Goal: Information Seeking & Learning: Learn about a topic

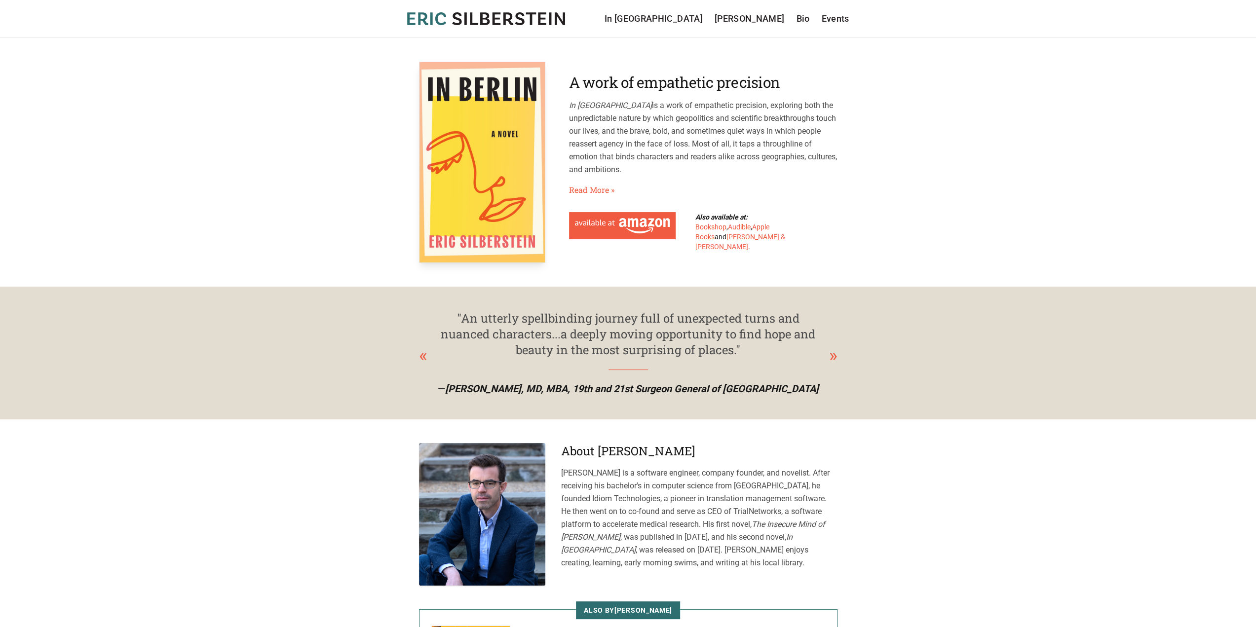
click at [811, 19] on nav "In Berlin Sergei Kraev Bio Events" at bounding box center [727, 19] width 245 height 14
click at [807, 19] on link "Bio" at bounding box center [802, 19] width 13 height 14
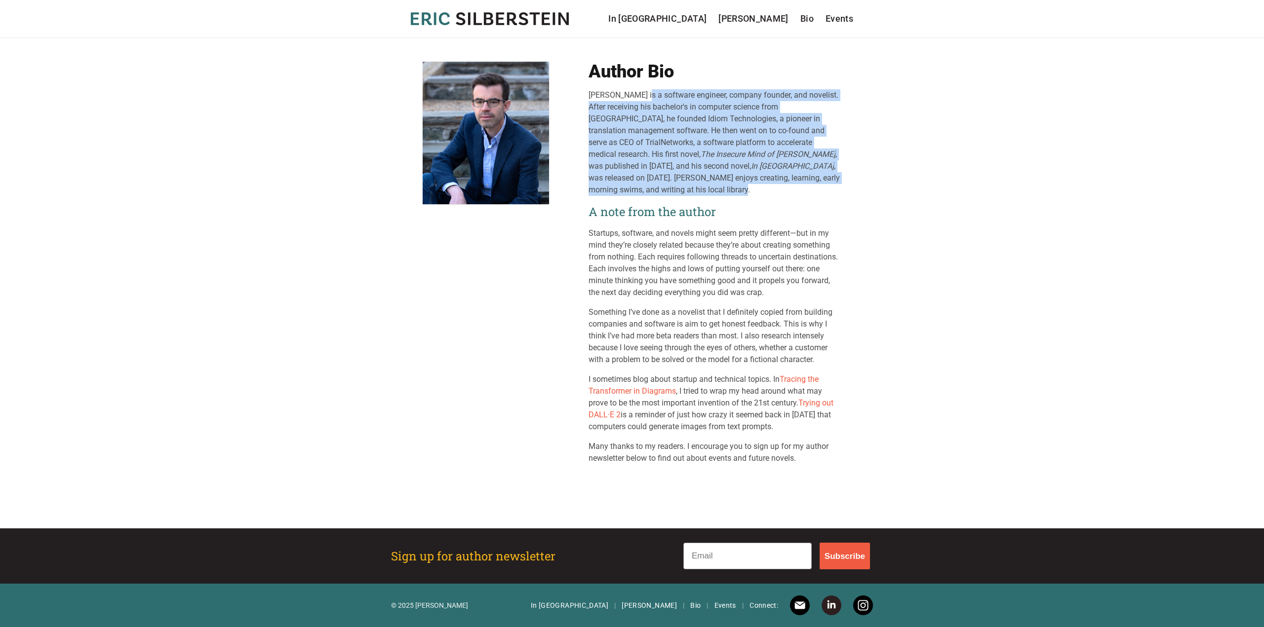
drag, startPoint x: 659, startPoint y: 189, endPoint x: 583, endPoint y: 98, distance: 117.8
click at [583, 98] on div "Author Bio [PERSON_NAME] is a software engineer, company founder, and novelist.…" at bounding box center [632, 263] width 419 height 403
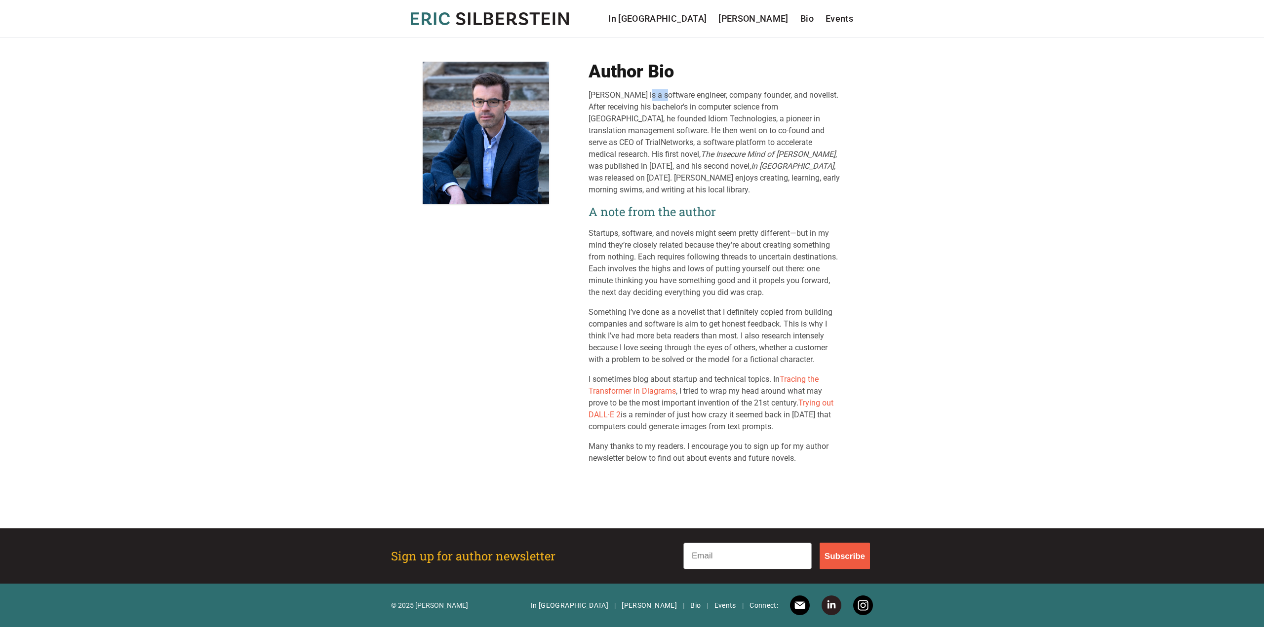
click at [583, 98] on div "Author Bio [PERSON_NAME] is a software engineer, company founder, and novelist.…" at bounding box center [632, 263] width 419 height 403
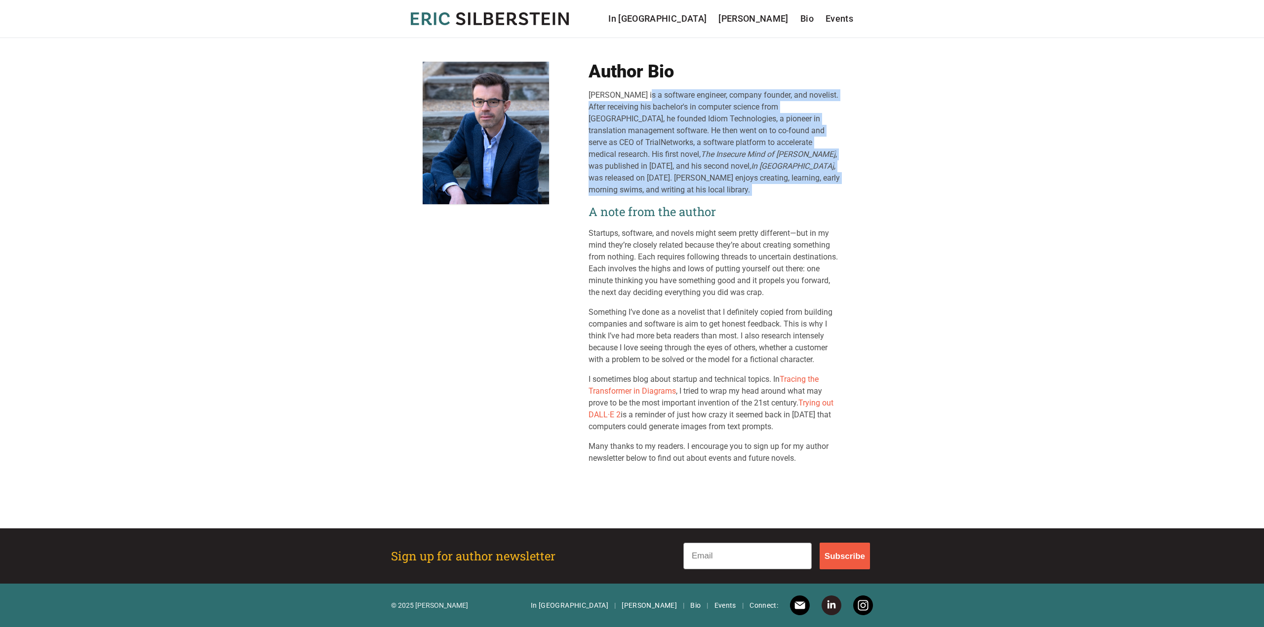
drag, startPoint x: 583, startPoint y: 98, endPoint x: 734, endPoint y: 190, distance: 176.2
click at [734, 190] on div "Author Bio [PERSON_NAME] is a software engineer, company founder, and novelist.…" at bounding box center [632, 263] width 419 height 403
click at [734, 190] on div "[PERSON_NAME] is a software engineer, company founder, and novelist. After rece…" at bounding box center [714, 142] width 253 height 107
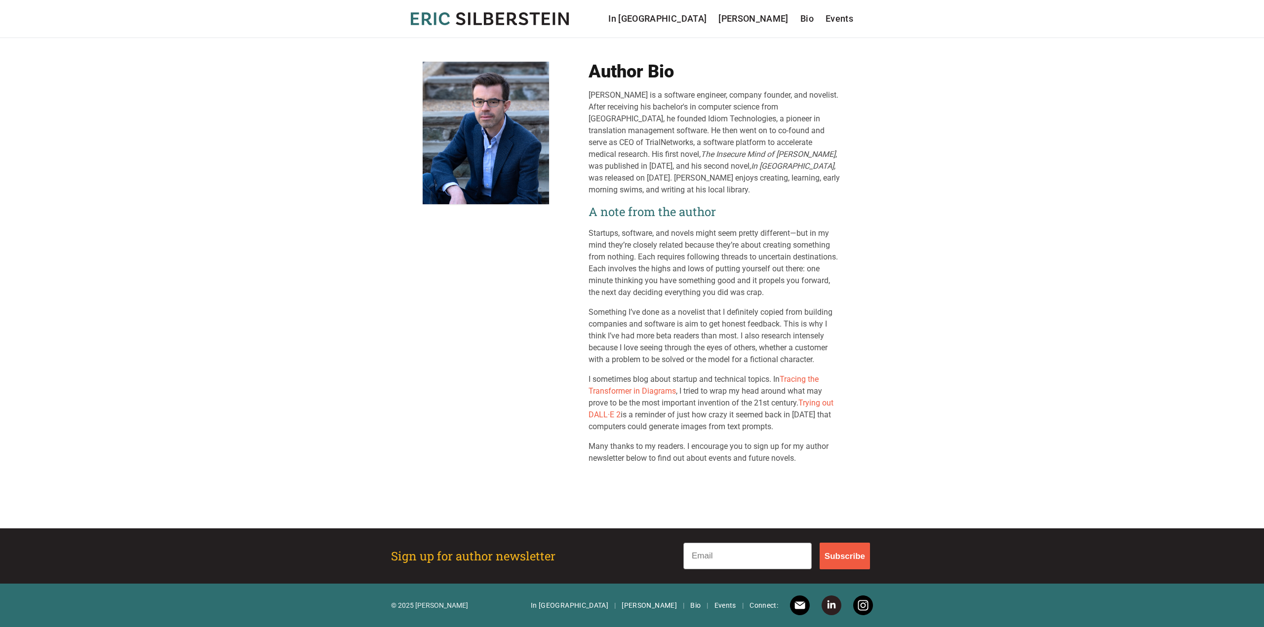
click at [734, 190] on div "[PERSON_NAME] is a software engineer, company founder, and novelist. After rece…" at bounding box center [714, 142] width 253 height 107
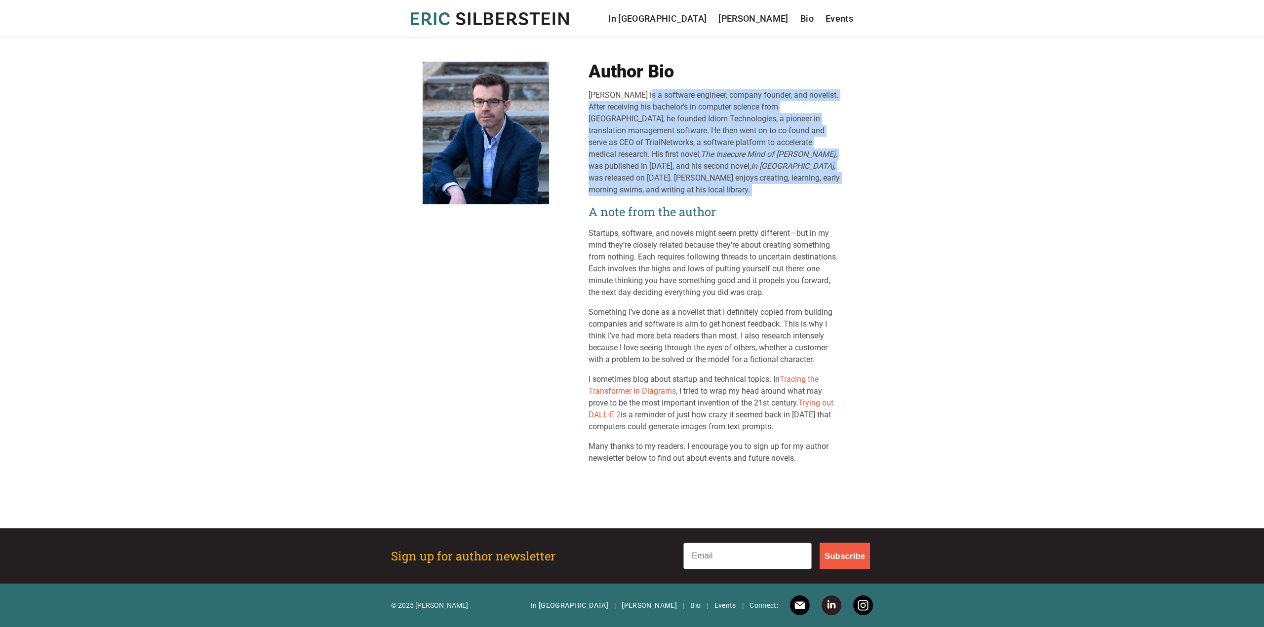
drag, startPoint x: 734, startPoint y: 190, endPoint x: 764, endPoint y: 189, distance: 30.6
click at [764, 189] on div "[PERSON_NAME] is a software engineer, company founder, and novelist. After rece…" at bounding box center [714, 142] width 253 height 107
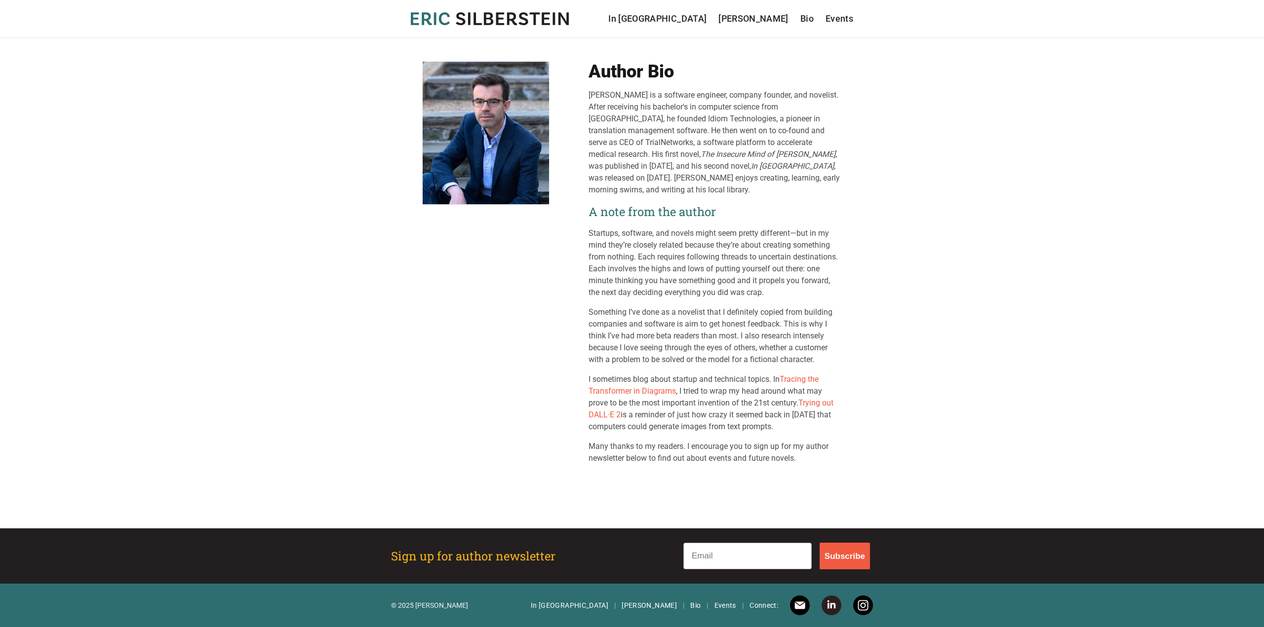
click at [764, 189] on div "[PERSON_NAME] is a software engineer, company founder, and novelist. After rece…" at bounding box center [714, 142] width 253 height 107
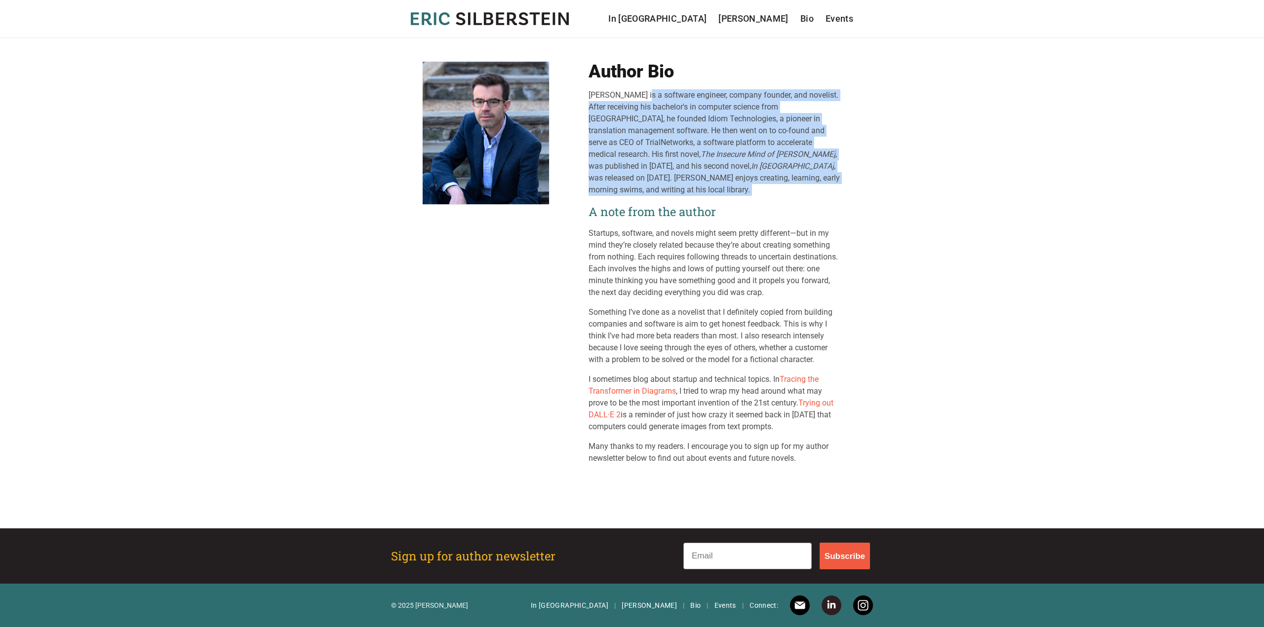
click at [764, 189] on div "[PERSON_NAME] is a software engineer, company founder, and novelist. After rece…" at bounding box center [714, 142] width 253 height 107
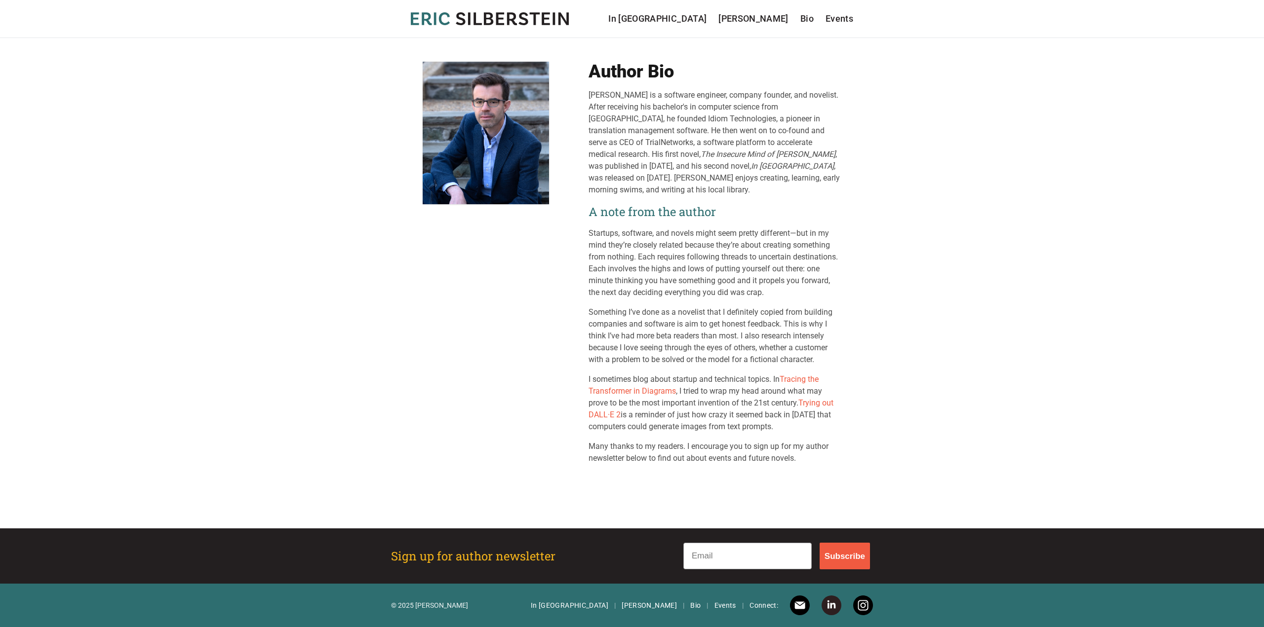
click at [764, 189] on div "[PERSON_NAME] is a software engineer, company founder, and novelist. After rece…" at bounding box center [714, 142] width 253 height 107
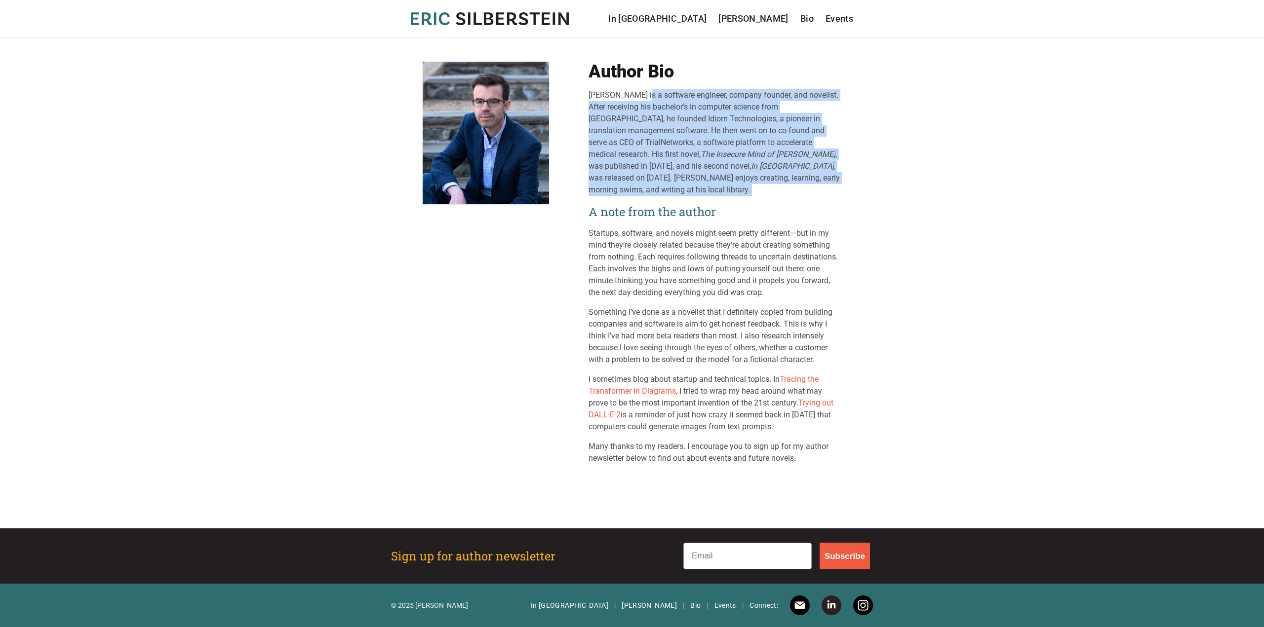
click at [764, 189] on div "[PERSON_NAME] is a software engineer, company founder, and novelist. After rece…" at bounding box center [714, 142] width 253 height 107
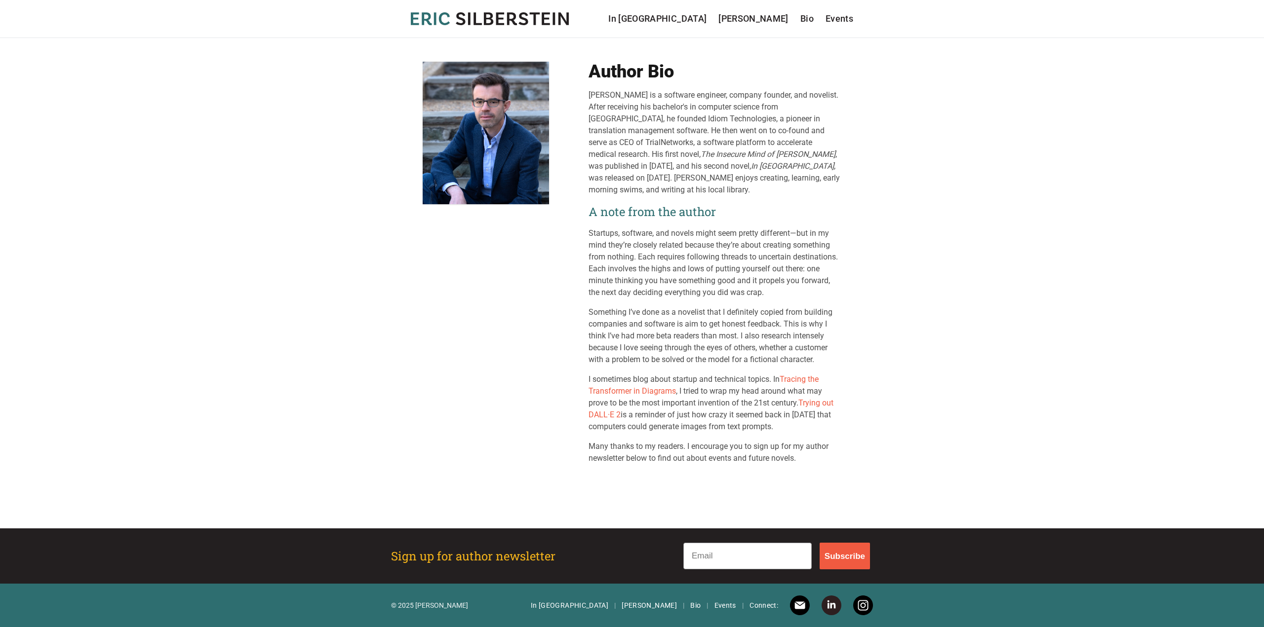
click at [764, 189] on div "[PERSON_NAME] is a software engineer, company founder, and novelist. After rece…" at bounding box center [714, 142] width 253 height 107
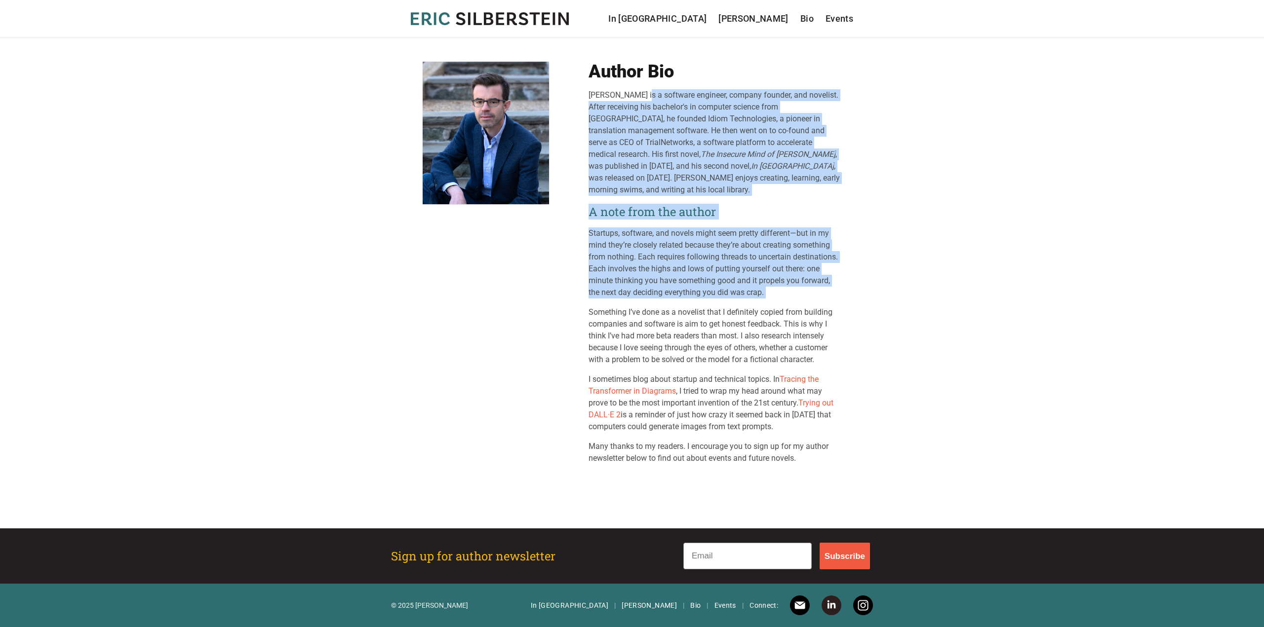
drag, startPoint x: 764, startPoint y: 189, endPoint x: 790, endPoint y: 258, distance: 73.3
click at [790, 258] on div "[PERSON_NAME] is a software engineer, company founder, and novelist. After rece…" at bounding box center [714, 276] width 253 height 375
click at [790, 258] on p "Startups, software, and novels might seem pretty different—but in my mind they’…" at bounding box center [714, 263] width 253 height 71
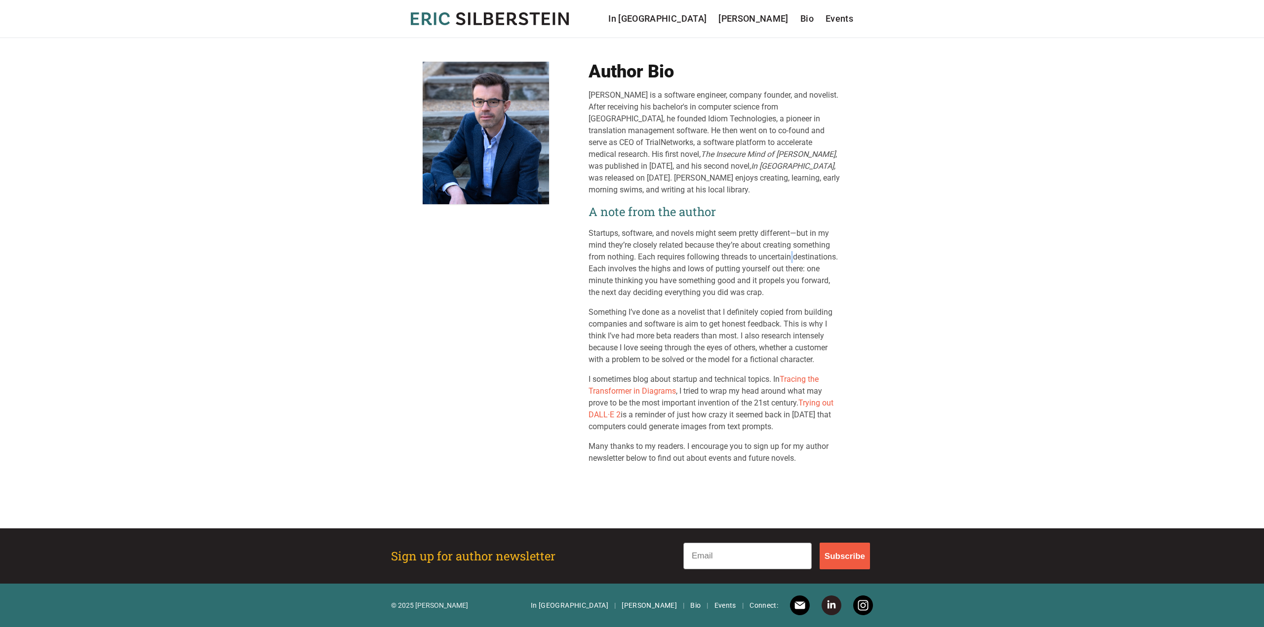
click at [790, 258] on p "Startups, software, and novels might seem pretty different—but in my mind they’…" at bounding box center [714, 263] width 253 height 71
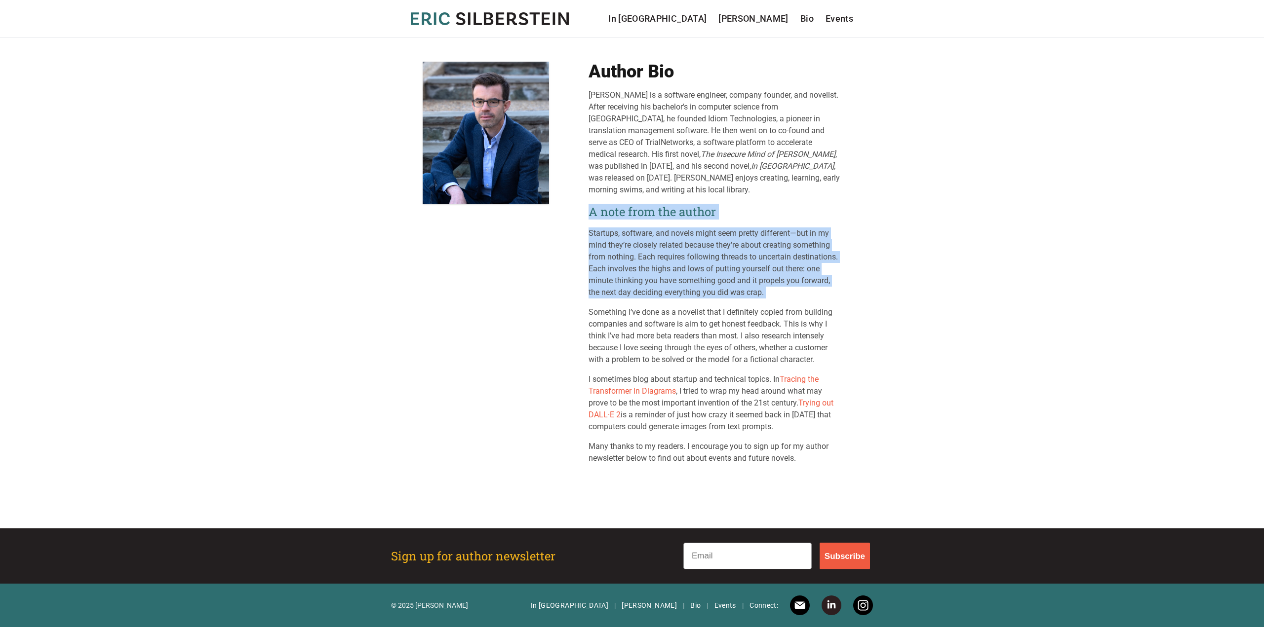
drag, startPoint x: 790, startPoint y: 258, endPoint x: 782, endPoint y: 214, distance: 44.6
click at [782, 214] on div "[PERSON_NAME] is a software engineer, company founder, and novelist. After rece…" at bounding box center [714, 276] width 253 height 375
click at [782, 214] on h2 "A note from the author" at bounding box center [714, 212] width 253 height 16
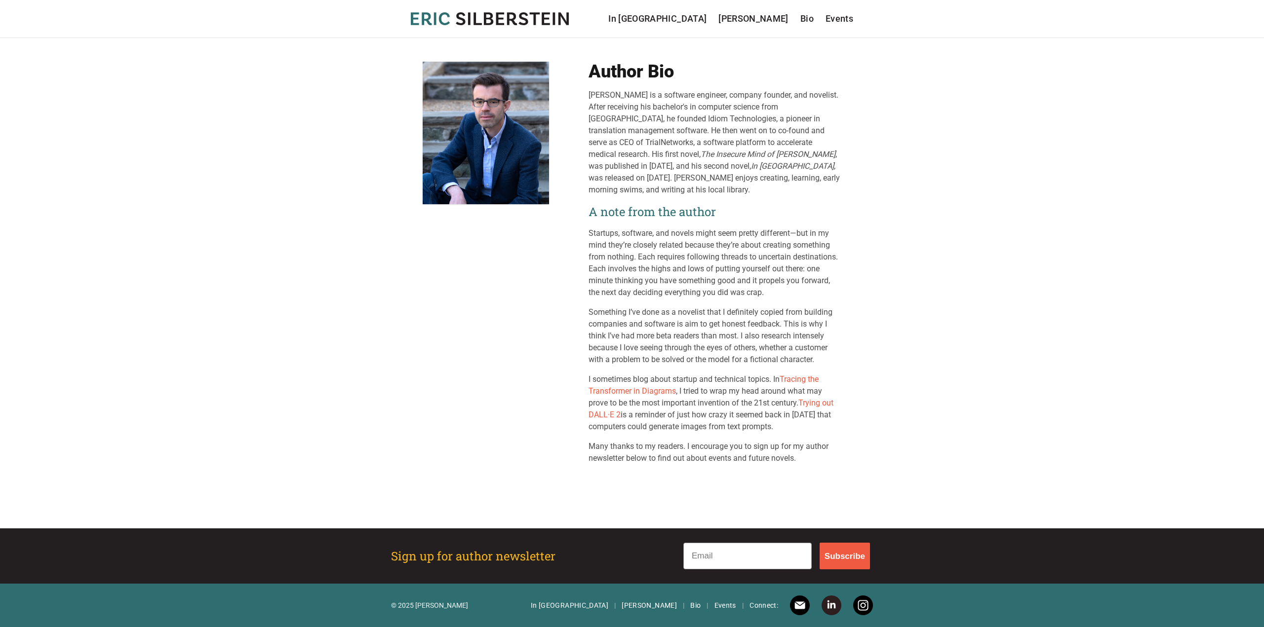
click at [782, 214] on h2 "A note from the author" at bounding box center [714, 212] width 253 height 16
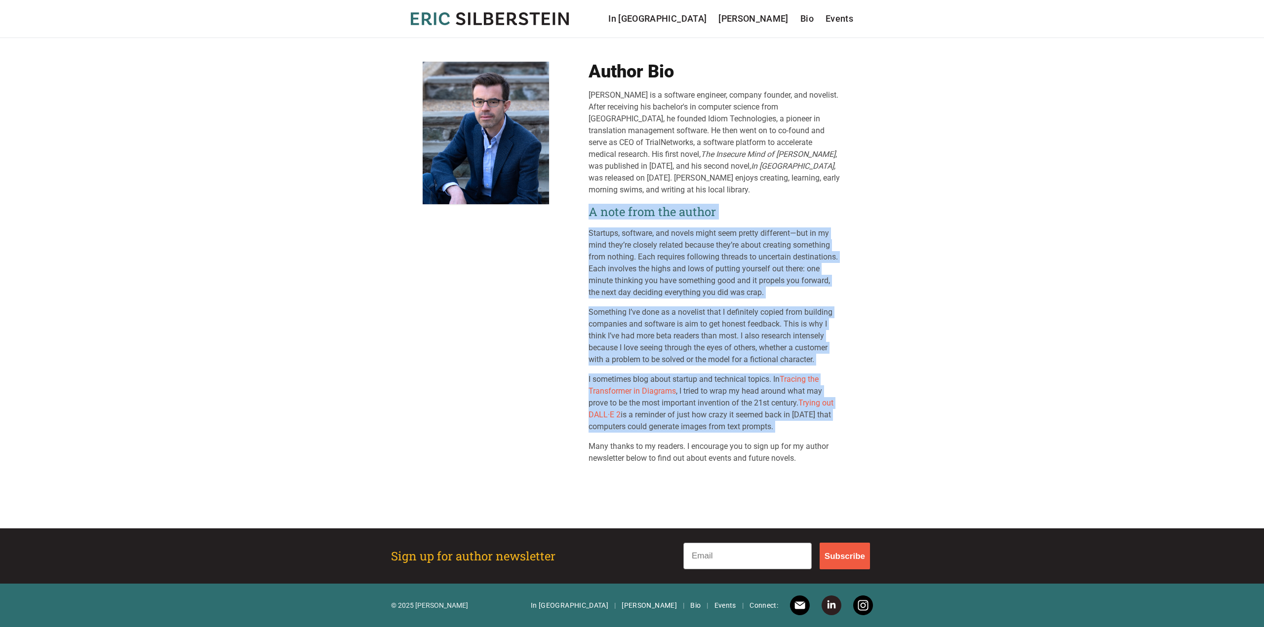
drag, startPoint x: 782, startPoint y: 214, endPoint x: 736, endPoint y: 395, distance: 187.5
click at [736, 395] on div "[PERSON_NAME] is a software engineer, company founder, and novelist. After rece…" at bounding box center [714, 276] width 253 height 375
click at [736, 395] on p "I sometimes blog about startup and technical topics. In Tracing the Transformer…" at bounding box center [714, 403] width 253 height 59
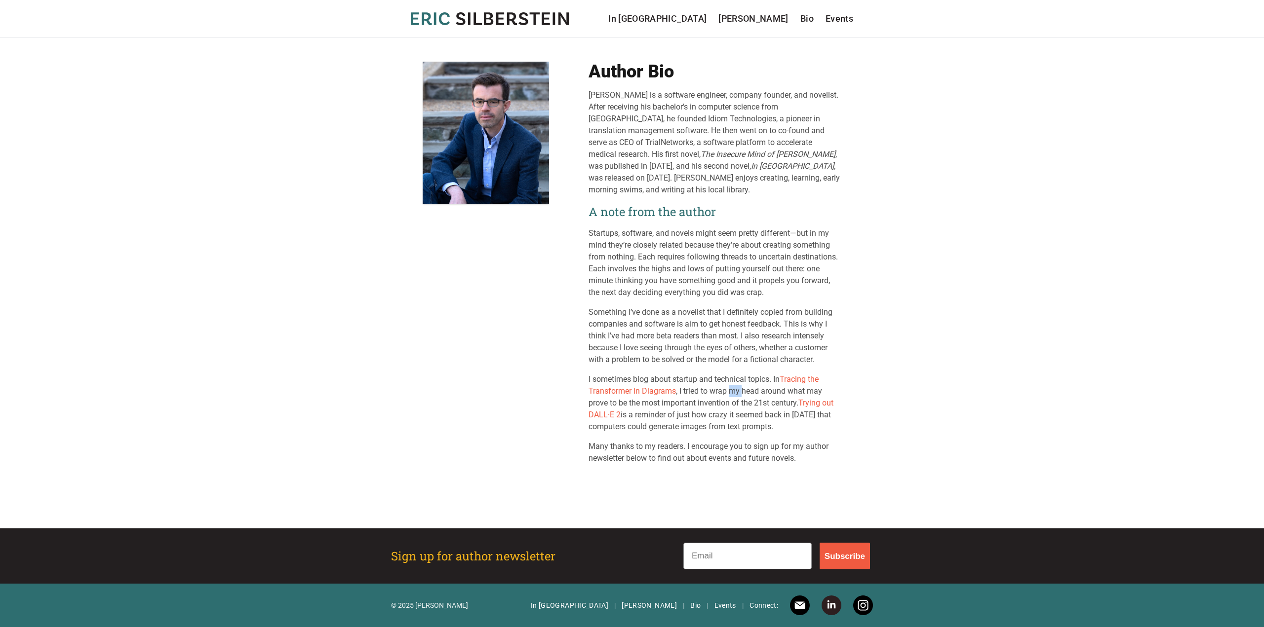
click at [736, 395] on p "I sometimes blog about startup and technical topics. In Tracing the Transformer…" at bounding box center [714, 403] width 253 height 59
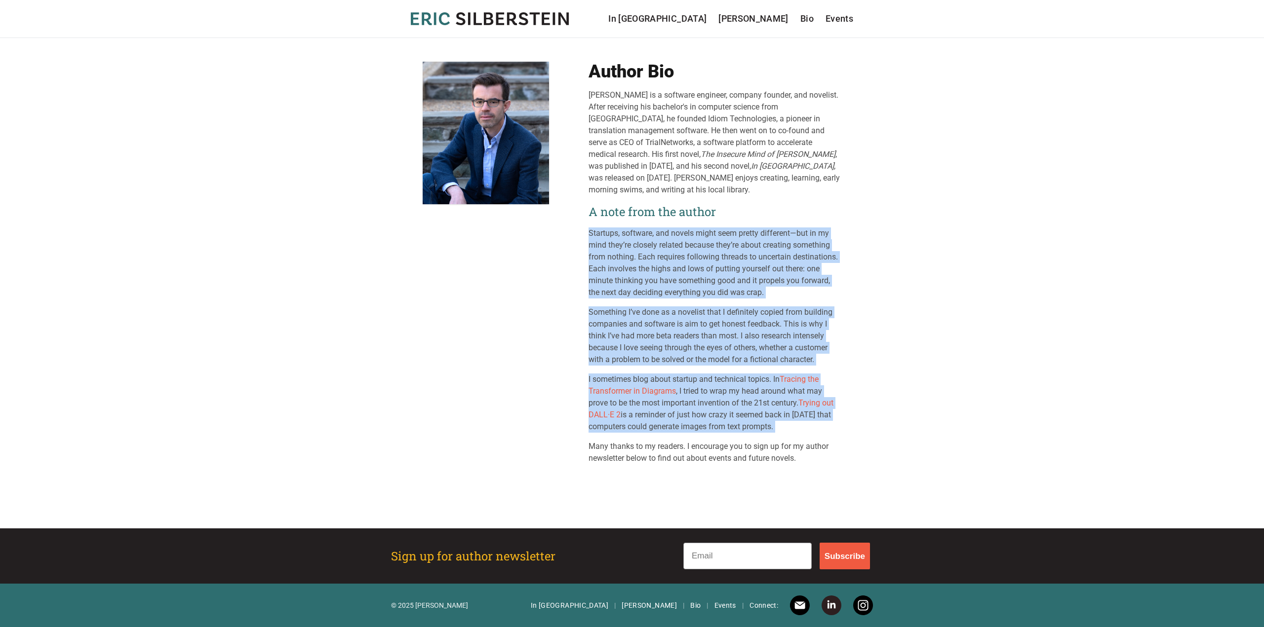
drag, startPoint x: 736, startPoint y: 395, endPoint x: 711, endPoint y: 264, distance: 134.0
click at [711, 264] on div "[PERSON_NAME] is a software engineer, company founder, and novelist. After rece…" at bounding box center [714, 276] width 253 height 375
click at [711, 264] on p "Startups, software, and novels might seem pretty different—but in my mind they’…" at bounding box center [714, 263] width 253 height 71
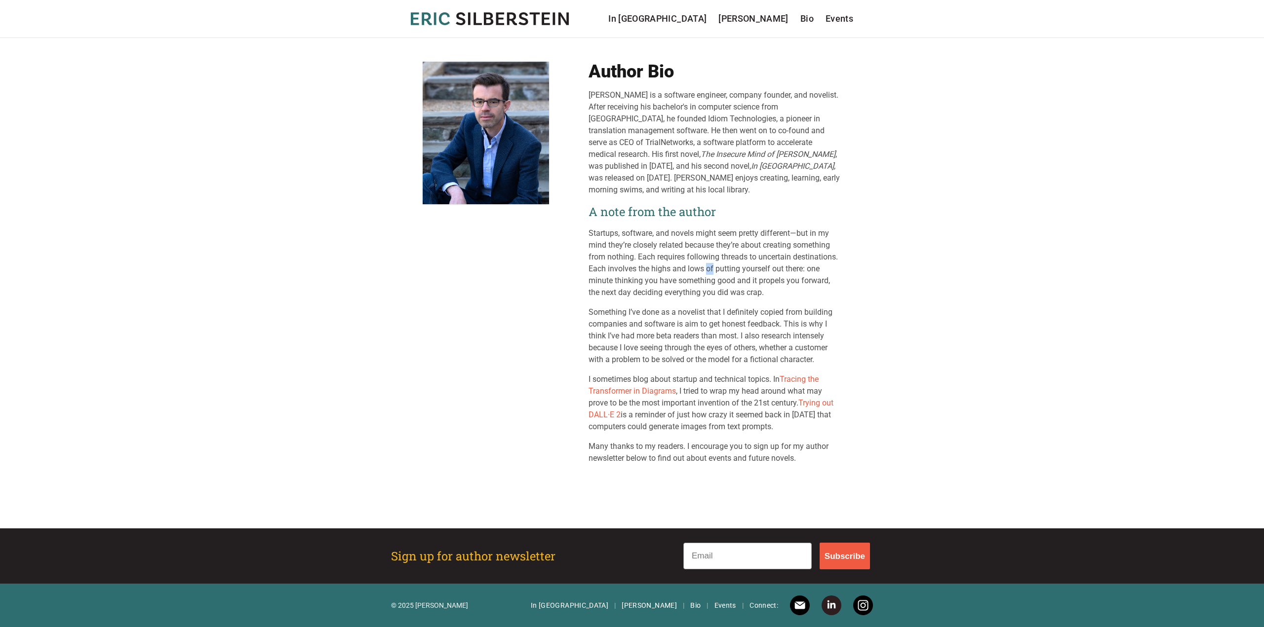
click at [711, 264] on p "Startups, software, and novels might seem pretty different—but in my mind they’…" at bounding box center [714, 263] width 253 height 71
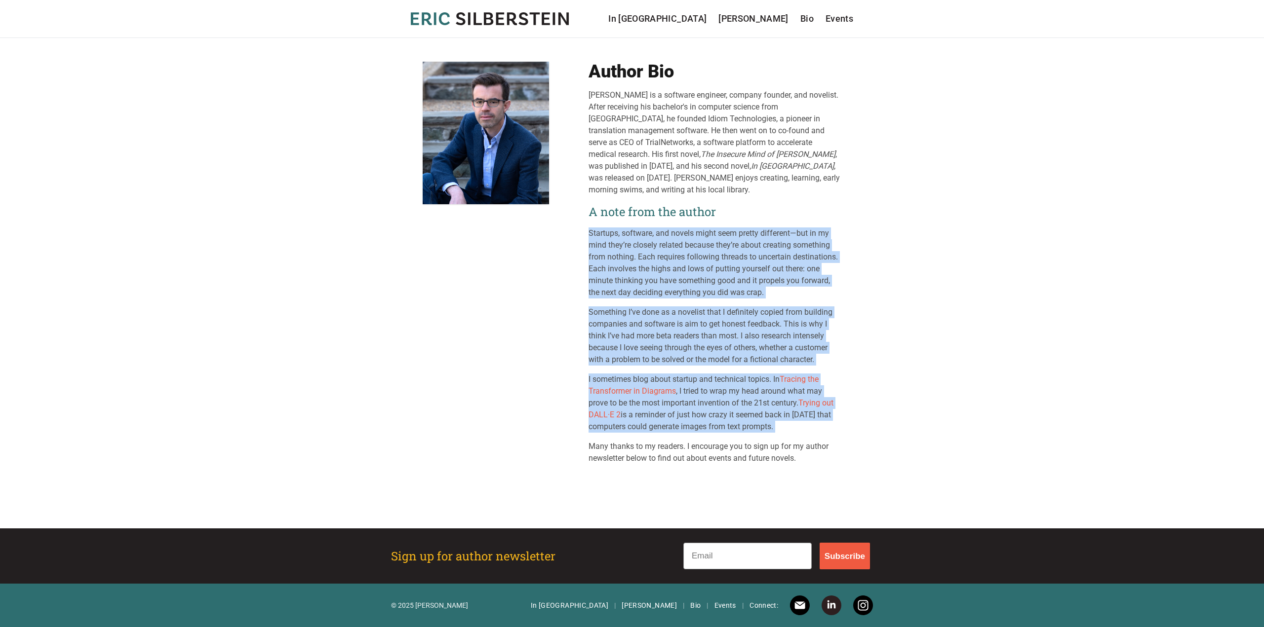
drag, startPoint x: 711, startPoint y: 264, endPoint x: 741, endPoint y: 411, distance: 150.6
click at [741, 411] on div "[PERSON_NAME] is a software engineer, company founder, and novelist. After rece…" at bounding box center [714, 276] width 253 height 375
click at [741, 411] on p "I sometimes blog about startup and technical topics. In Tracing the Transformer…" at bounding box center [714, 403] width 253 height 59
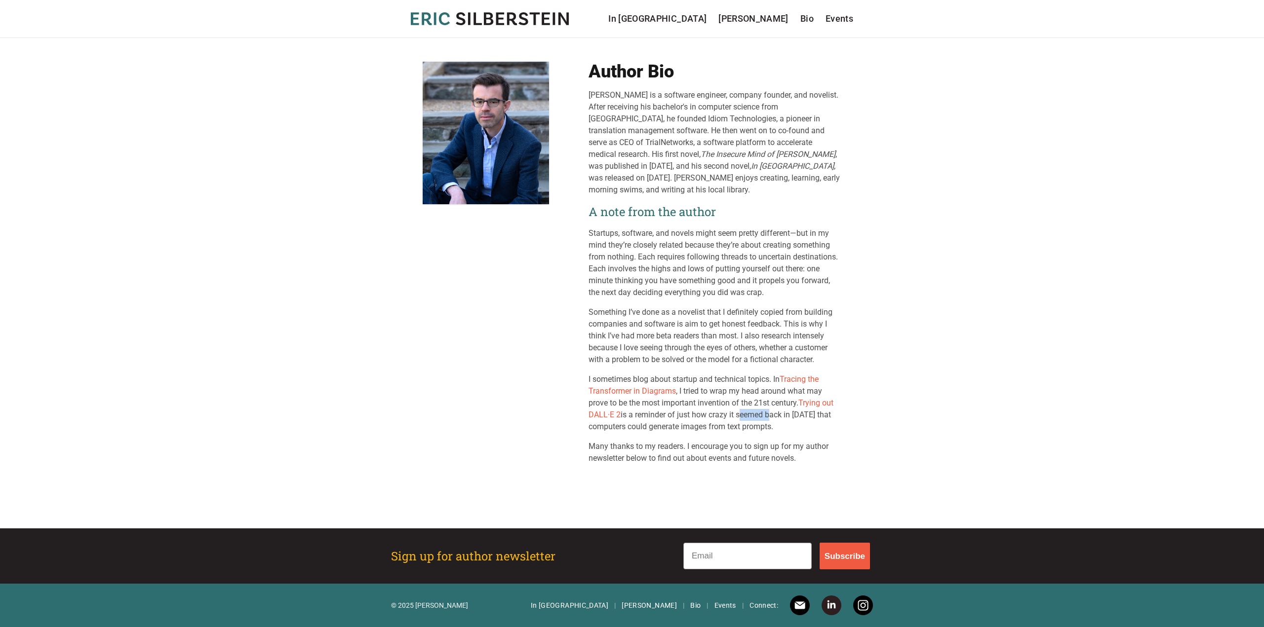
click at [741, 411] on p "I sometimes blog about startup and technical topics. In Tracing the Transformer…" at bounding box center [714, 403] width 253 height 59
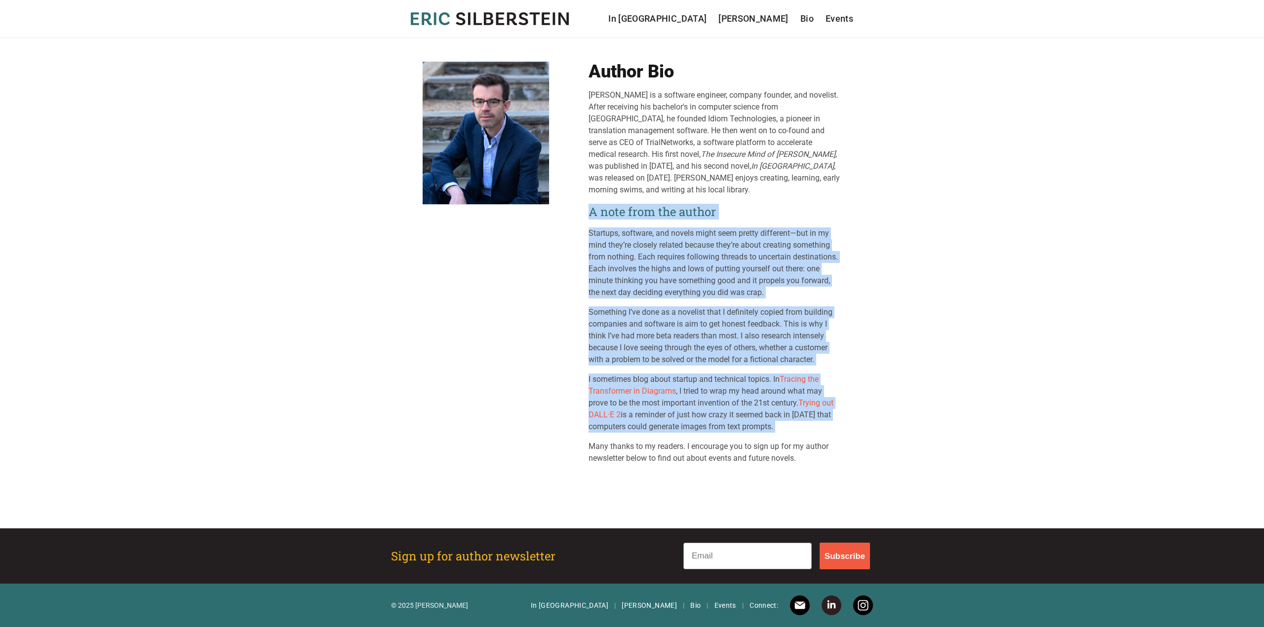
drag, startPoint x: 741, startPoint y: 411, endPoint x: 725, endPoint y: 216, distance: 196.2
click at [725, 216] on div "[PERSON_NAME] is a software engineer, company founder, and novelist. After rece…" at bounding box center [714, 276] width 253 height 375
click at [725, 216] on h2 "A note from the author" at bounding box center [714, 212] width 253 height 16
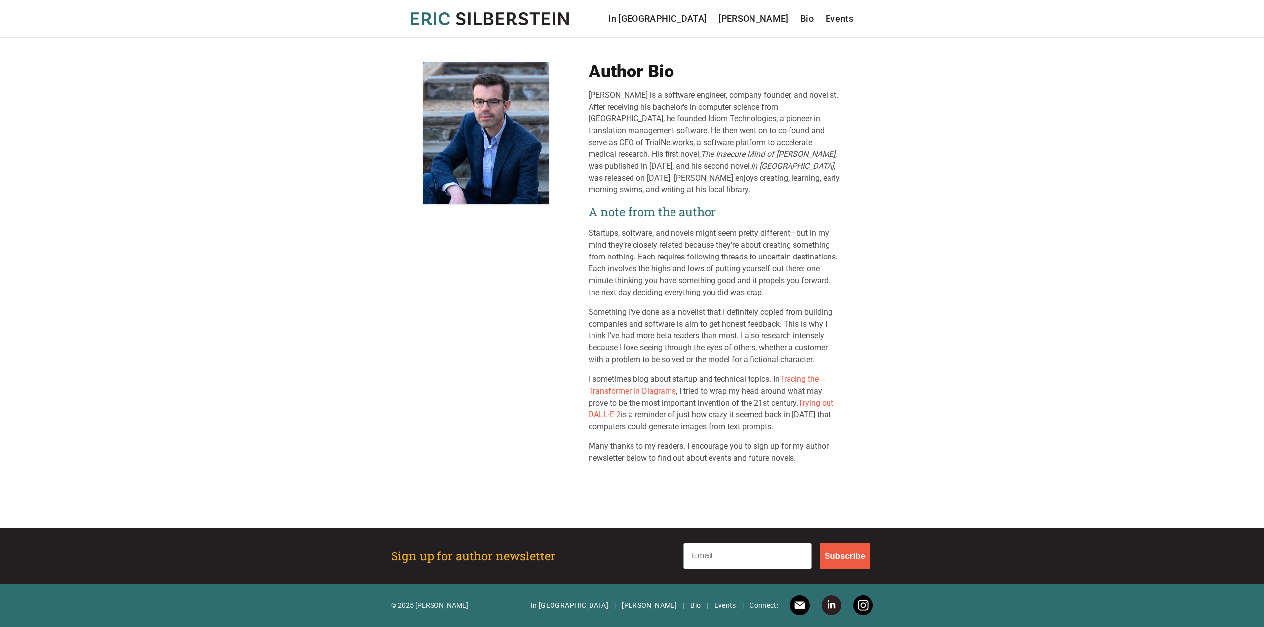
click at [725, 216] on h2 "A note from the author" at bounding box center [714, 212] width 253 height 16
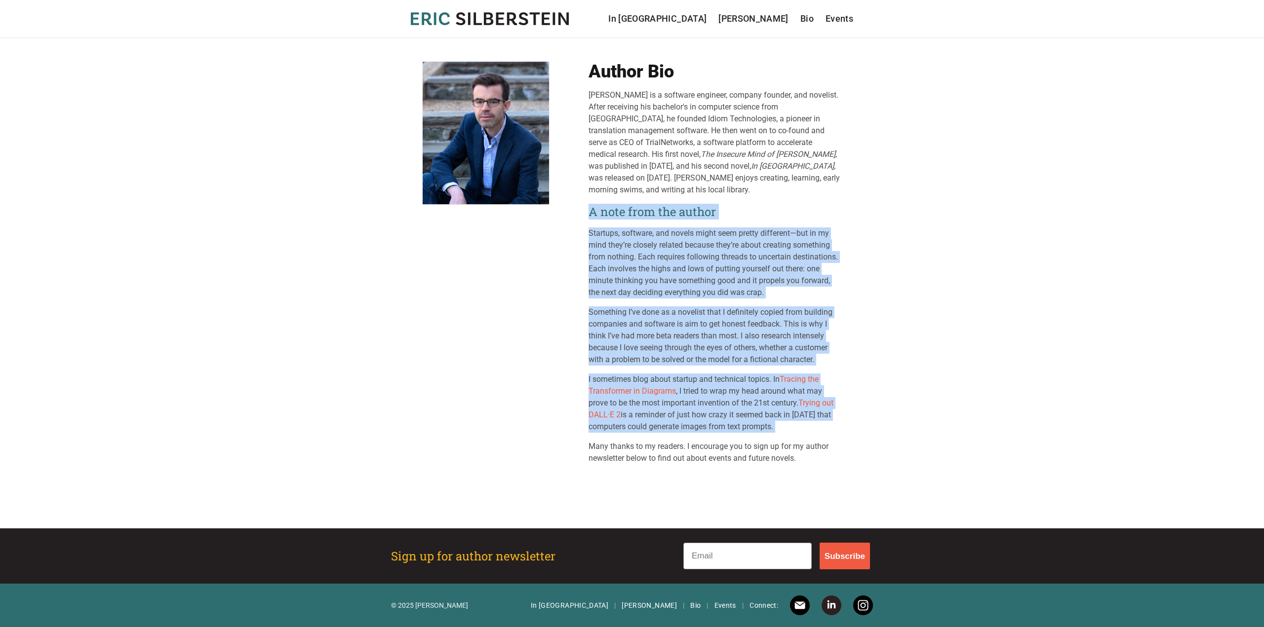
drag, startPoint x: 725, startPoint y: 216, endPoint x: 744, endPoint y: 385, distance: 170.5
click at [744, 385] on div "[PERSON_NAME] is a software engineer, company founder, and novelist. After rece…" at bounding box center [714, 276] width 253 height 375
click at [744, 385] on p "I sometimes blog about startup and technical topics. In Tracing the Transformer…" at bounding box center [714, 403] width 253 height 59
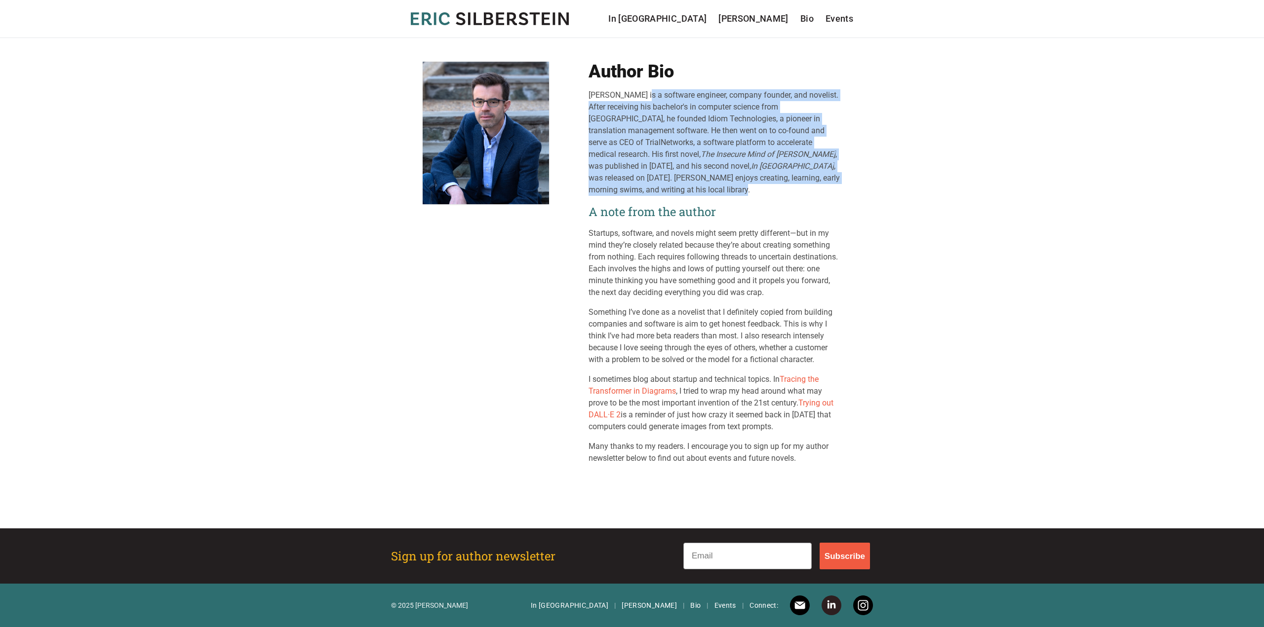
drag, startPoint x: 620, startPoint y: 190, endPoint x: 581, endPoint y: 85, distance: 111.7
click at [581, 85] on div "Author Bio [PERSON_NAME] is a software engineer, company founder, and novelist.…" at bounding box center [632, 263] width 419 height 403
copy div "[PERSON_NAME] is a software engineer, company founder, and novelist. After rece…"
click at [670, 108] on div "[PERSON_NAME] is a software engineer, company founder, and novelist. After rece…" at bounding box center [714, 142] width 253 height 107
